Goal: Browse casually

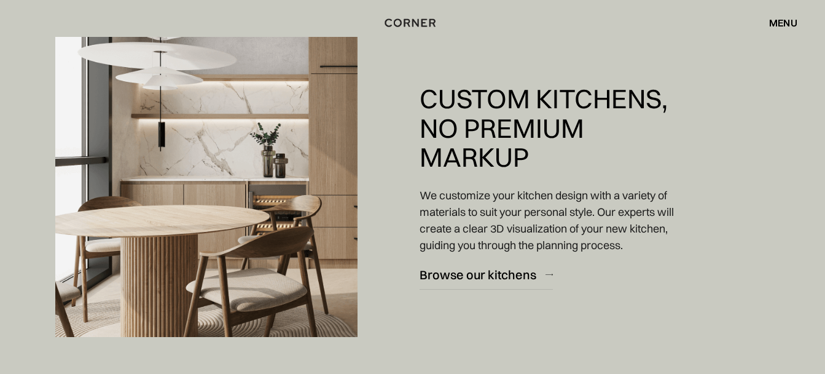
scroll to position [860, 0]
click at [500, 271] on div "Browse our kitchens" at bounding box center [478, 274] width 117 height 17
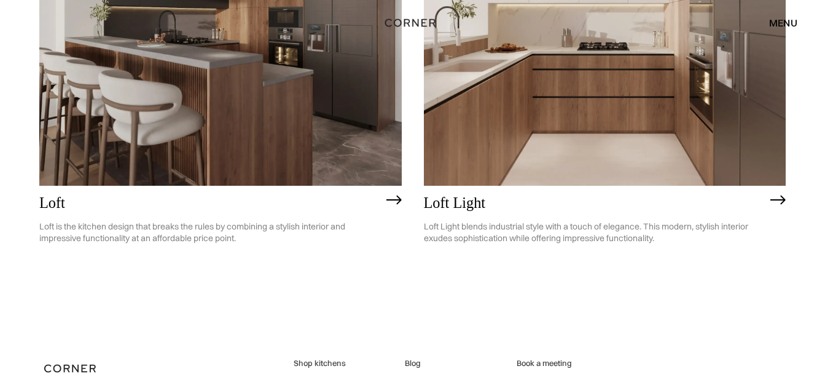
scroll to position [3182, 0]
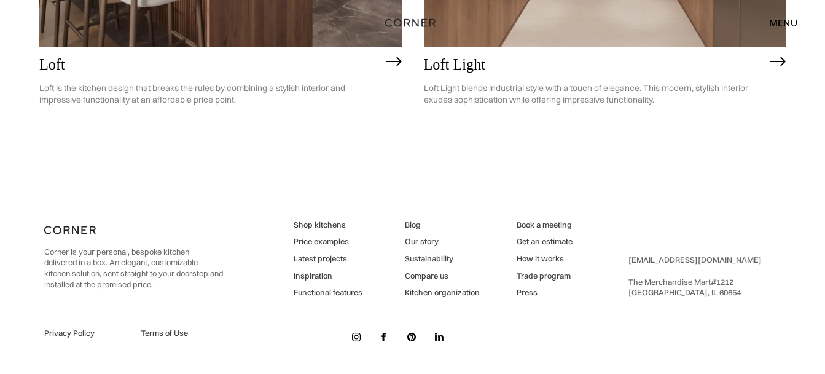
click at [359, 337] on img at bounding box center [356, 336] width 9 height 9
click at [435, 339] on img at bounding box center [439, 336] width 9 height 9
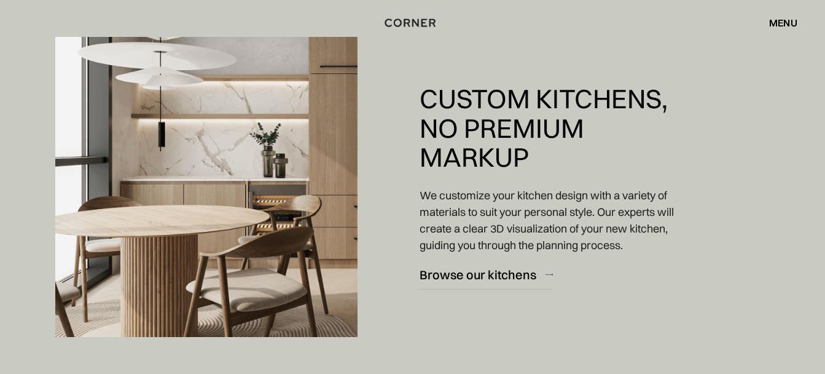
scroll to position [860, 0]
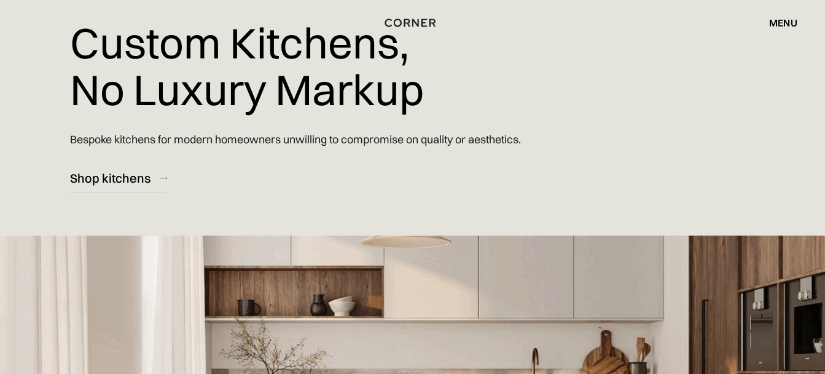
scroll to position [184, 0]
